Goal: Task Accomplishment & Management: Complete application form

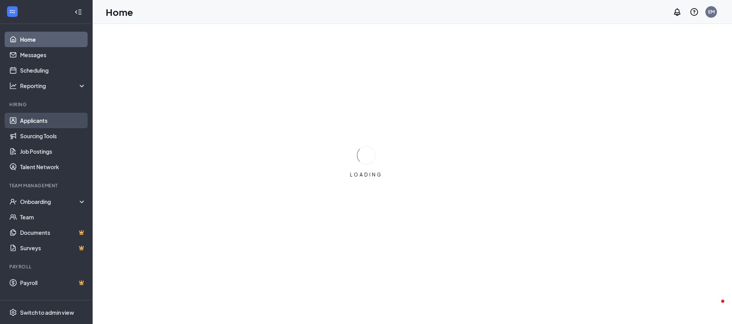
click at [44, 122] on link "Applicants" at bounding box center [53, 120] width 66 height 15
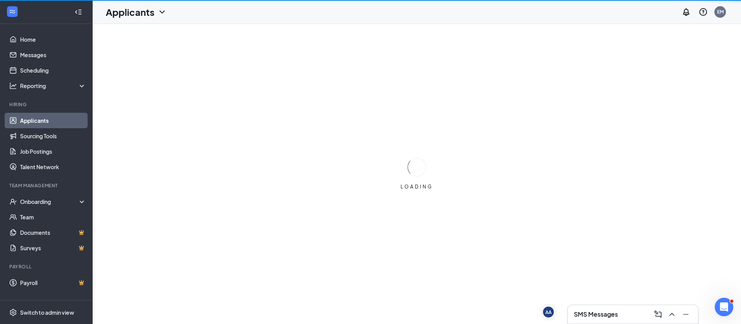
click at [44, 117] on link "Applicants" at bounding box center [53, 120] width 66 height 15
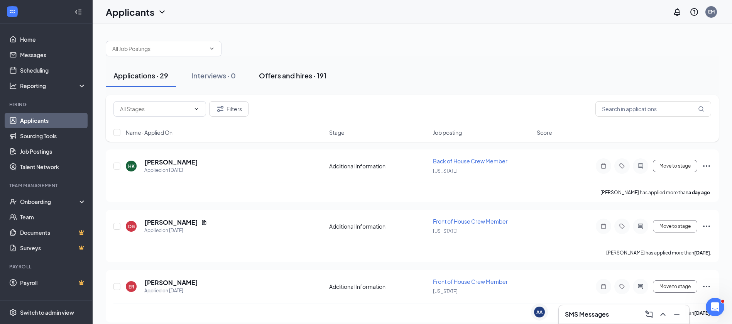
click at [291, 70] on button "Offers and hires · 191" at bounding box center [292, 75] width 83 height 23
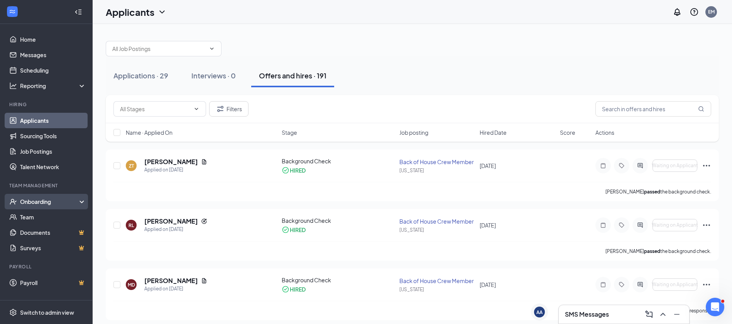
click at [34, 200] on div "Onboarding" at bounding box center [49, 202] width 59 height 8
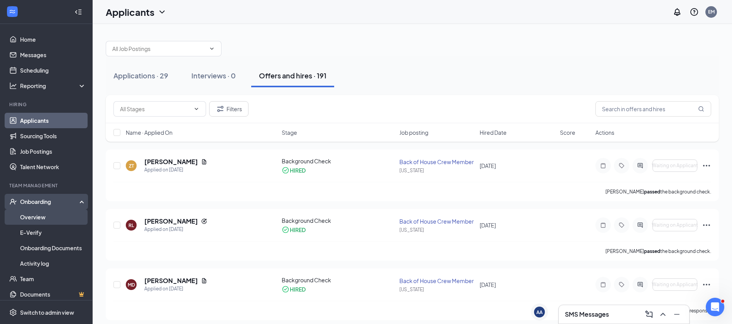
click at [37, 224] on link "Overview" at bounding box center [53, 216] width 66 height 15
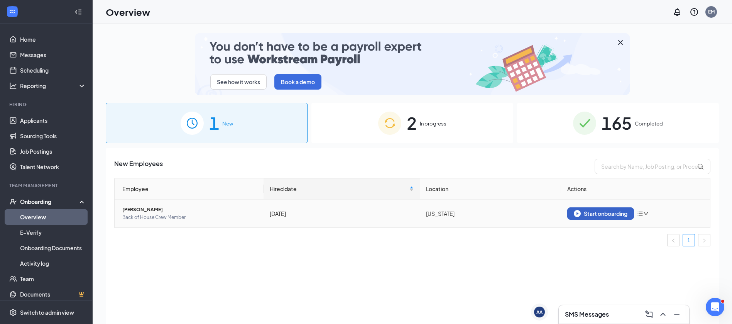
click at [579, 215] on img "button" at bounding box center [577, 213] width 7 height 7
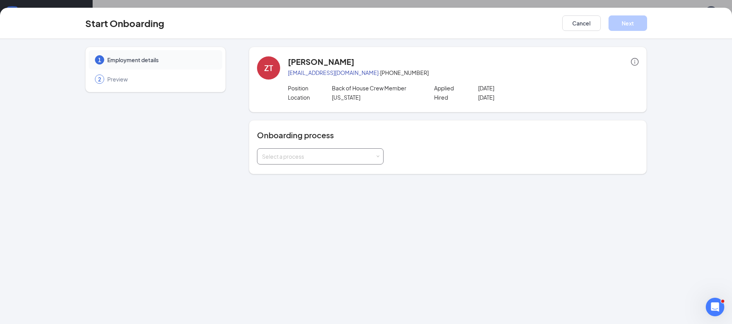
click at [303, 156] on div "Select a process" at bounding box center [318, 157] width 113 height 8
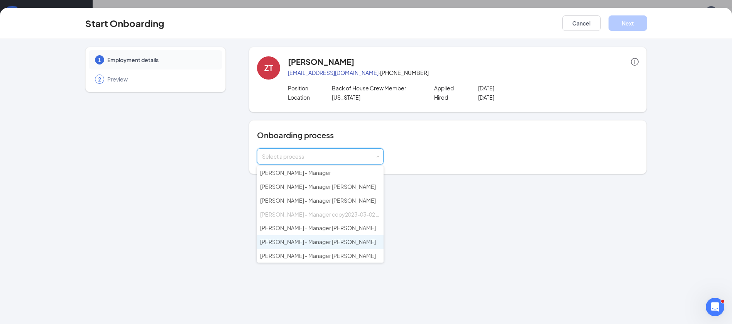
scroll to position [83, 0]
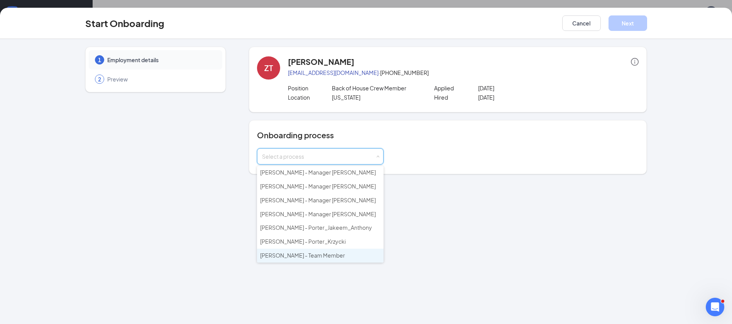
click at [332, 250] on li "[PERSON_NAME] - Team Member" at bounding box center [320, 256] width 127 height 14
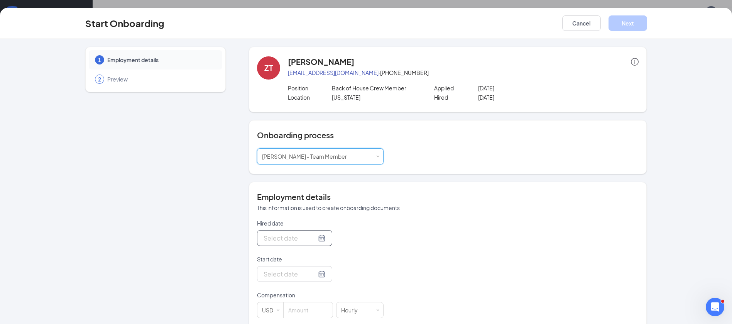
click at [291, 239] on input "Hired date" at bounding box center [290, 238] width 53 height 10
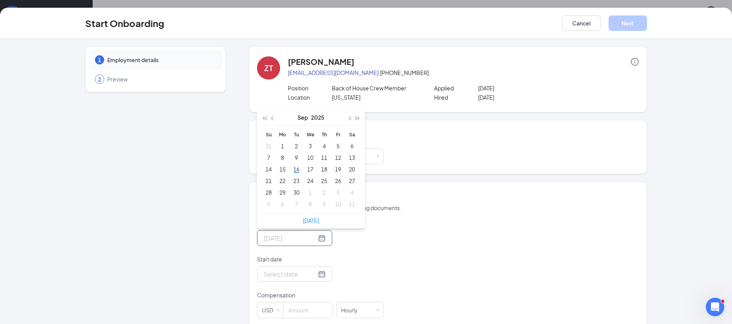
type input "[DATE]"
click at [336, 158] on div "12" at bounding box center [338, 157] width 9 height 9
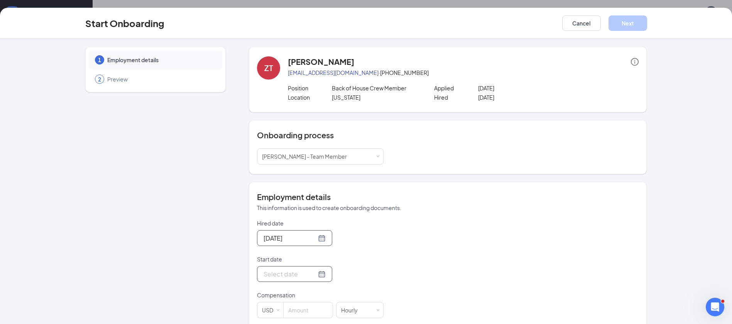
click at [299, 276] on input "Start date" at bounding box center [290, 274] width 53 height 10
type input "[DATE]"
click at [307, 205] on div "17" at bounding box center [310, 204] width 9 height 9
click at [300, 306] on input at bounding box center [308, 309] width 49 height 15
type input "15"
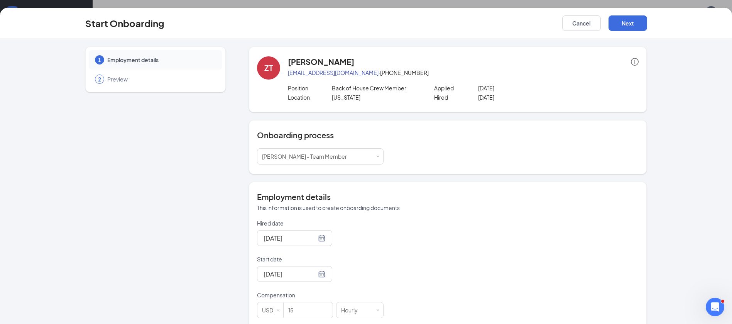
click at [363, 259] on p "Start date" at bounding box center [320, 259] width 127 height 8
click at [317, 269] on input "[DATE]" at bounding box center [290, 274] width 53 height 10
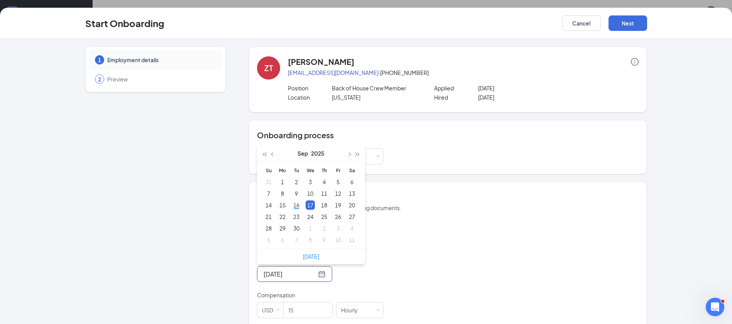
scroll to position [48, 0]
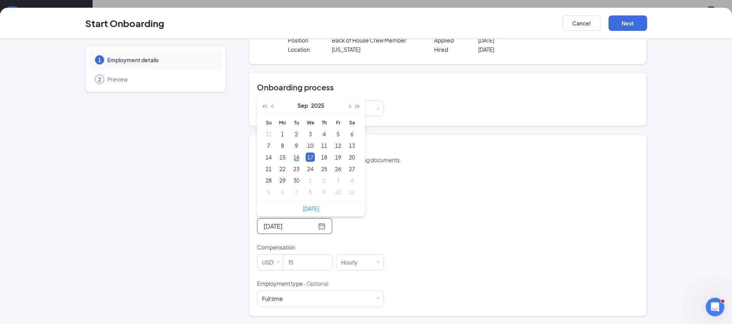
click at [433, 245] on div "Hired date [DATE] [DATE] Su Mo Tu We Th Fr Sa 31 1 2 3 4 5 6 7 8 9 10 11 12 13 …" at bounding box center [448, 238] width 382 height 135
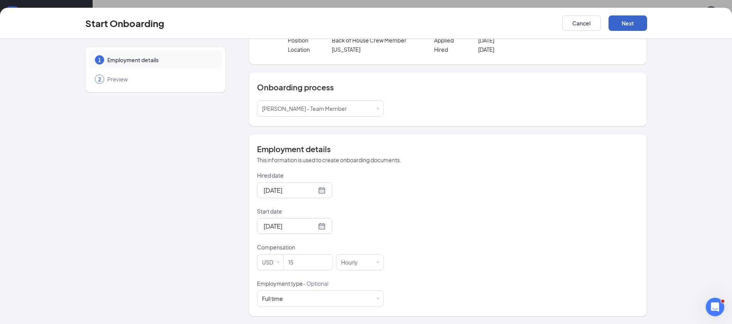
click at [624, 27] on button "Next" at bounding box center [628, 22] width 39 height 15
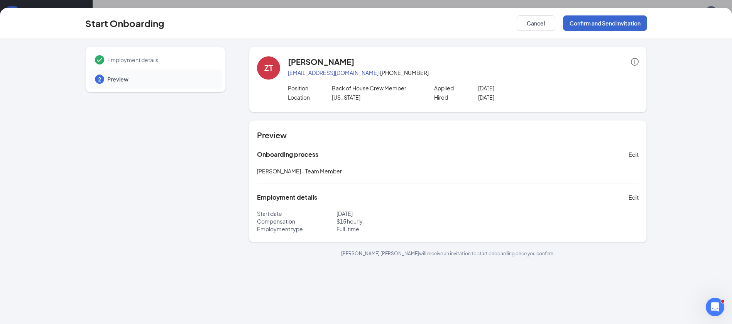
scroll to position [0, 0]
click at [612, 27] on button "Confirm and Send Invitation" at bounding box center [605, 22] width 84 height 15
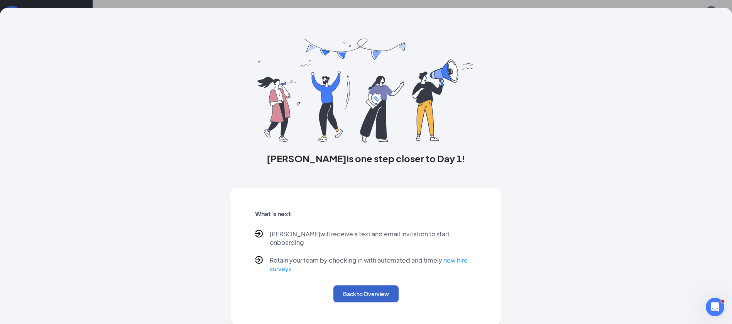
drag, startPoint x: 344, startPoint y: 282, endPoint x: 353, endPoint y: 282, distance: 8.5
click at [353, 285] on button "Back to Overview" at bounding box center [366, 293] width 65 height 17
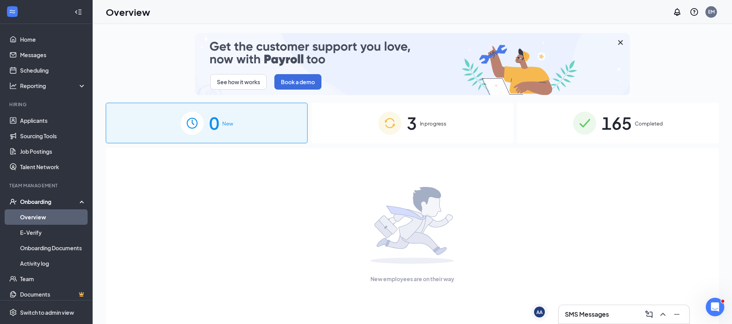
click at [441, 127] on span "In progress" at bounding box center [433, 124] width 27 height 8
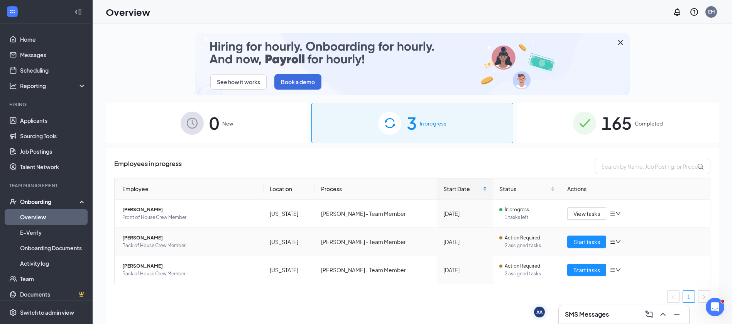
click at [621, 241] on icon "down" at bounding box center [618, 241] width 5 height 5
